Goal: Check status

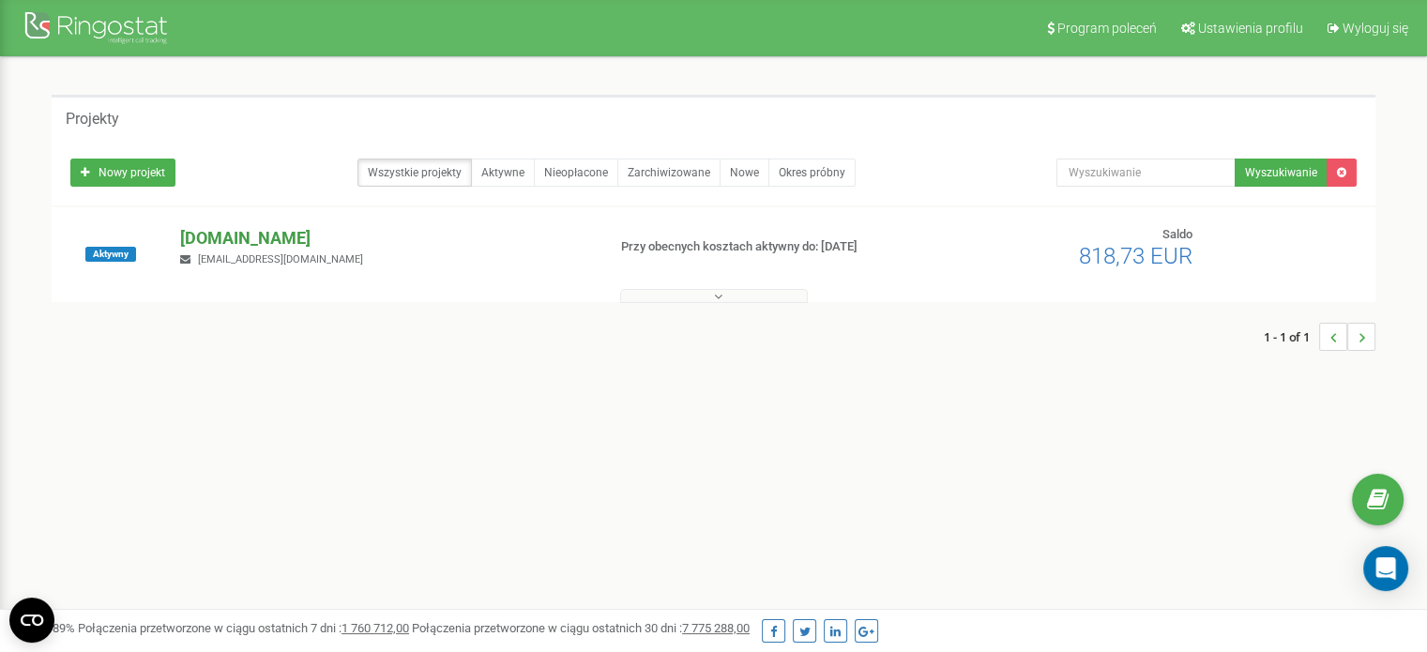
click at [279, 230] on p "[DOMAIN_NAME]" at bounding box center [385, 238] width 410 height 24
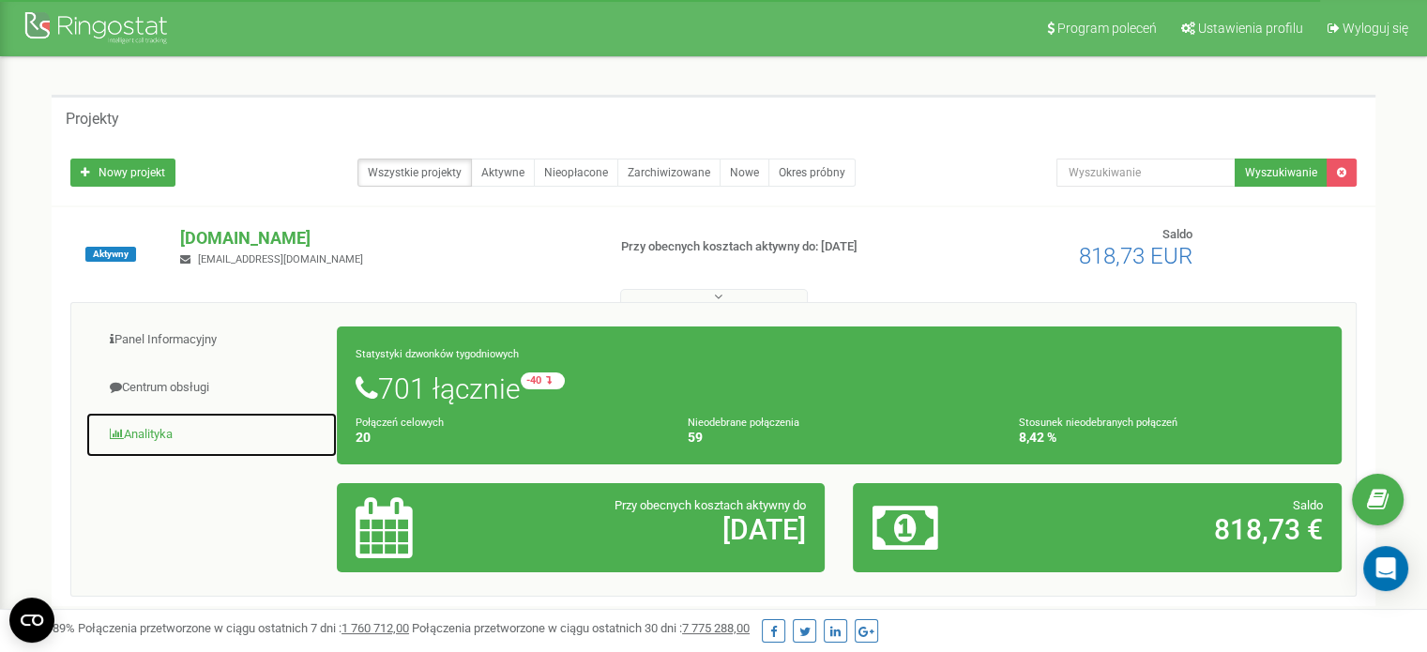
click at [173, 434] on link "Analityka" at bounding box center [211, 435] width 252 height 46
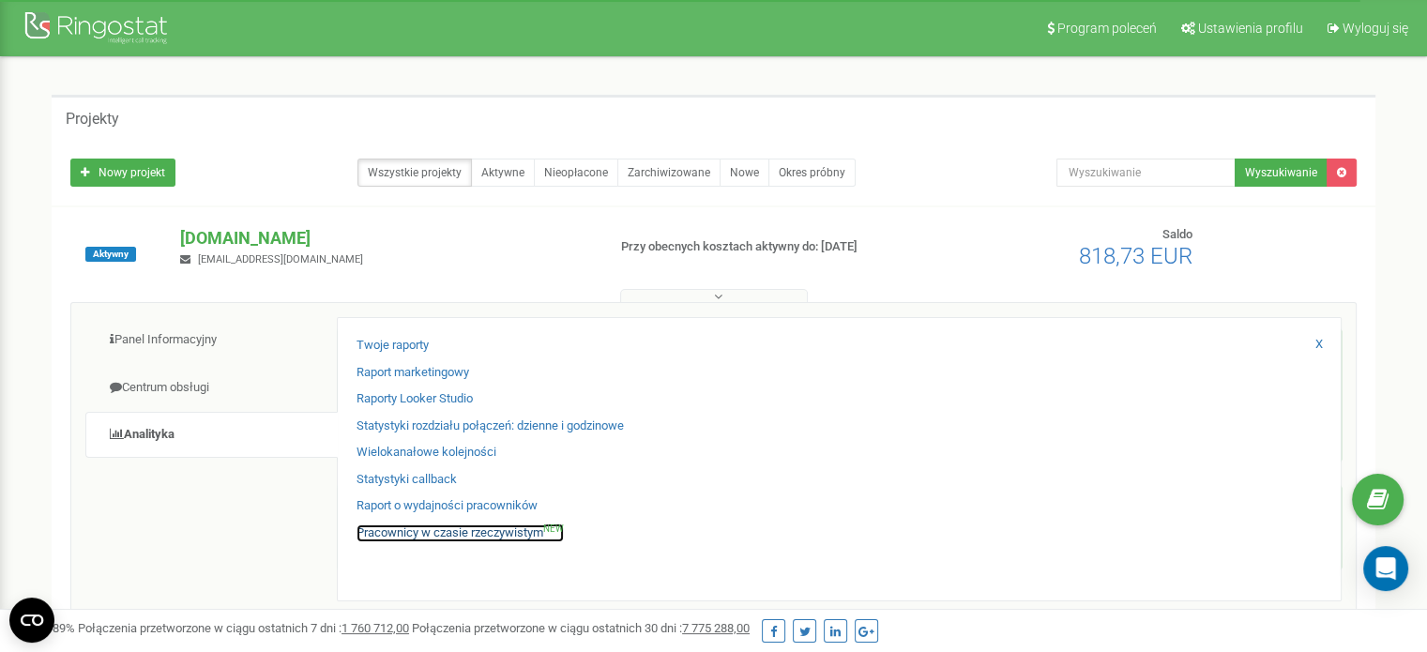
click at [481, 532] on link "Pracownicy w czasie rzeczywistym NEW" at bounding box center [459, 533] width 207 height 18
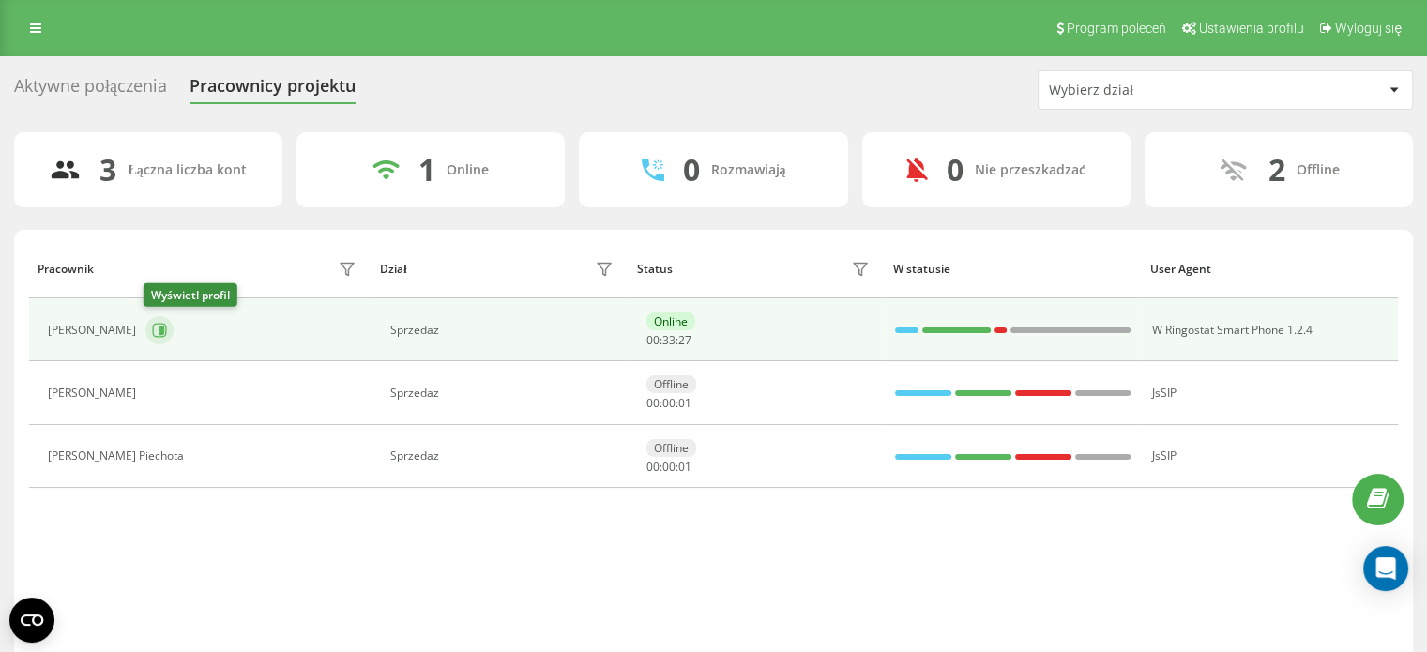
click at [154, 327] on icon at bounding box center [159, 330] width 15 height 15
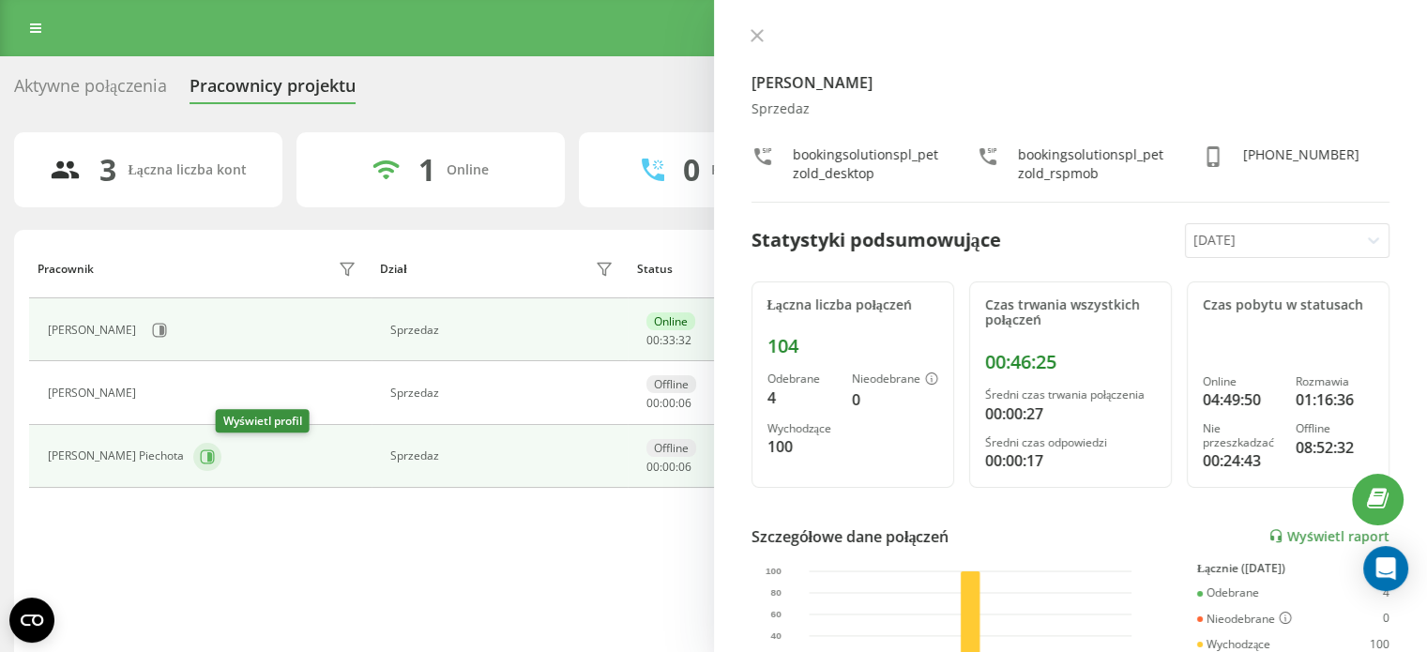
click at [215, 458] on icon at bounding box center [207, 456] width 15 height 15
